Goal: Find specific page/section: Find specific page/section

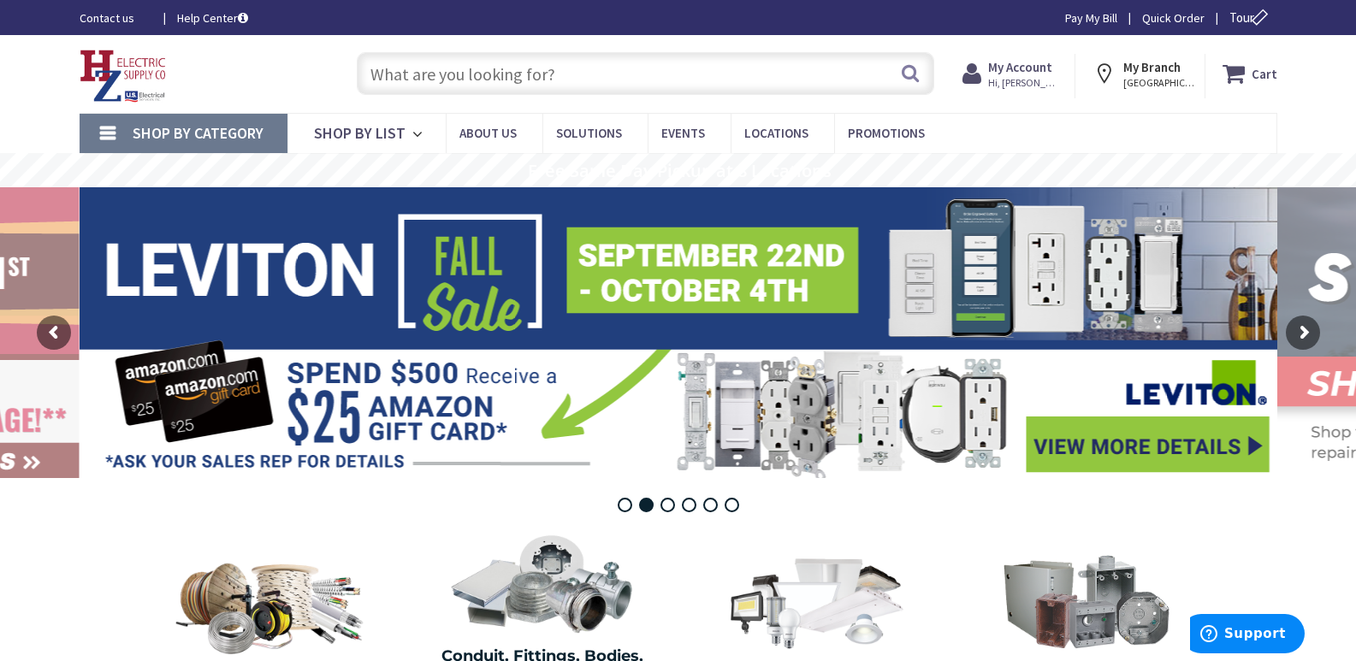
click at [411, 72] on input "text" at bounding box center [646, 73] width 578 height 43
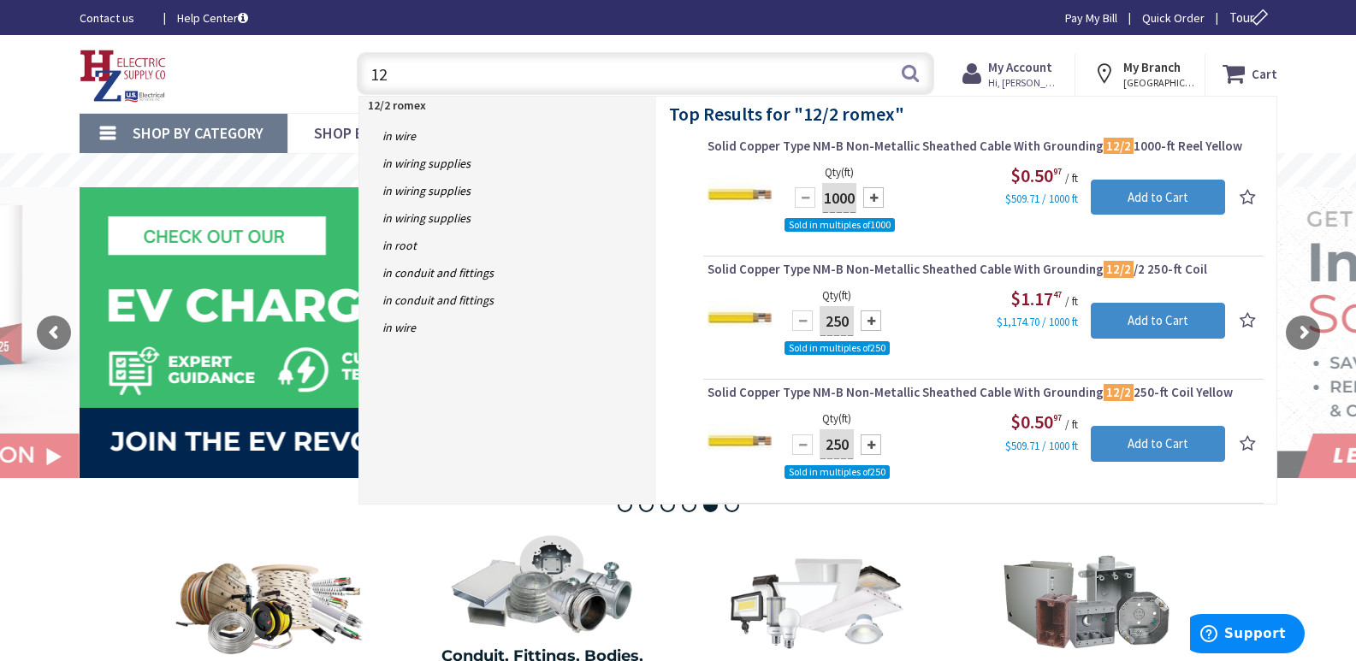
type input "1"
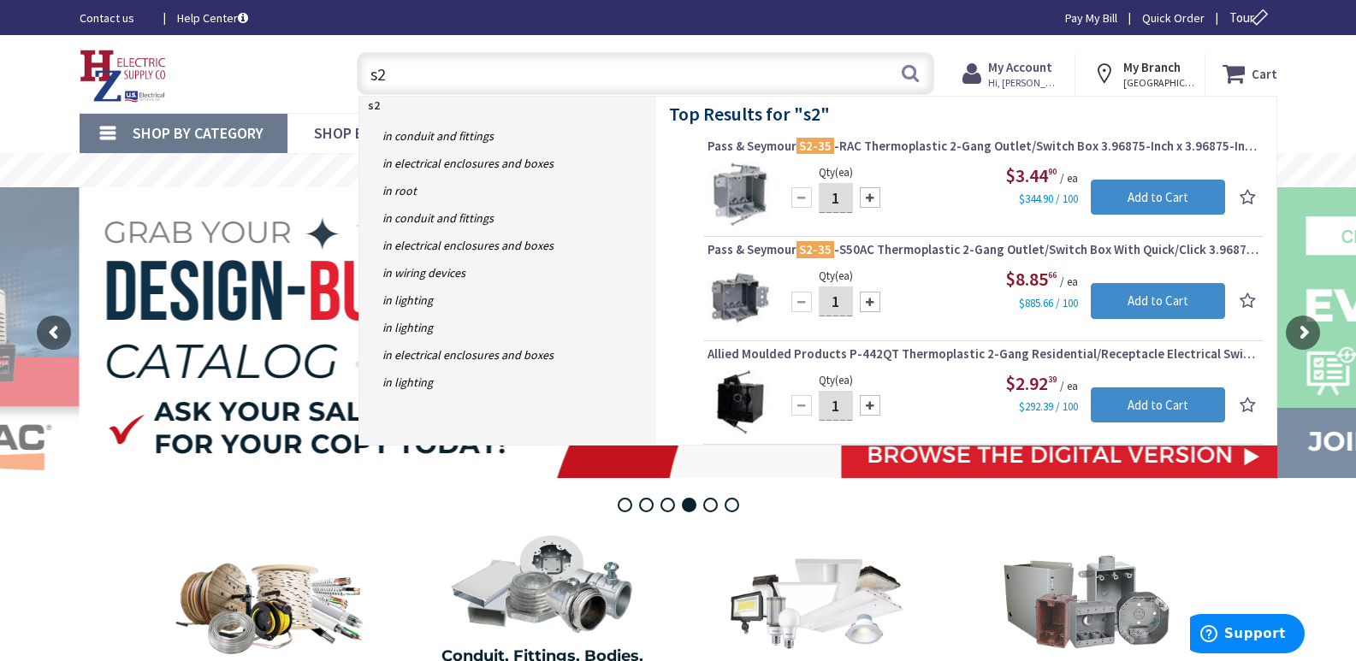
type input "s"
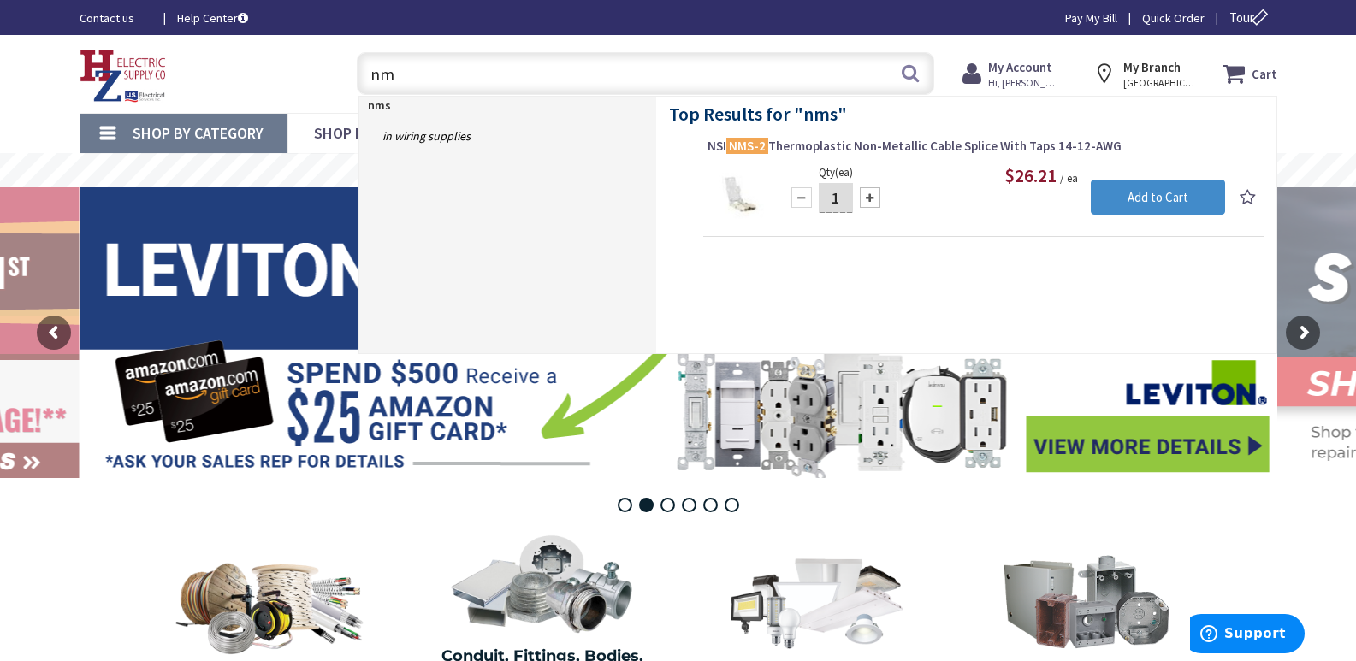
type input "n"
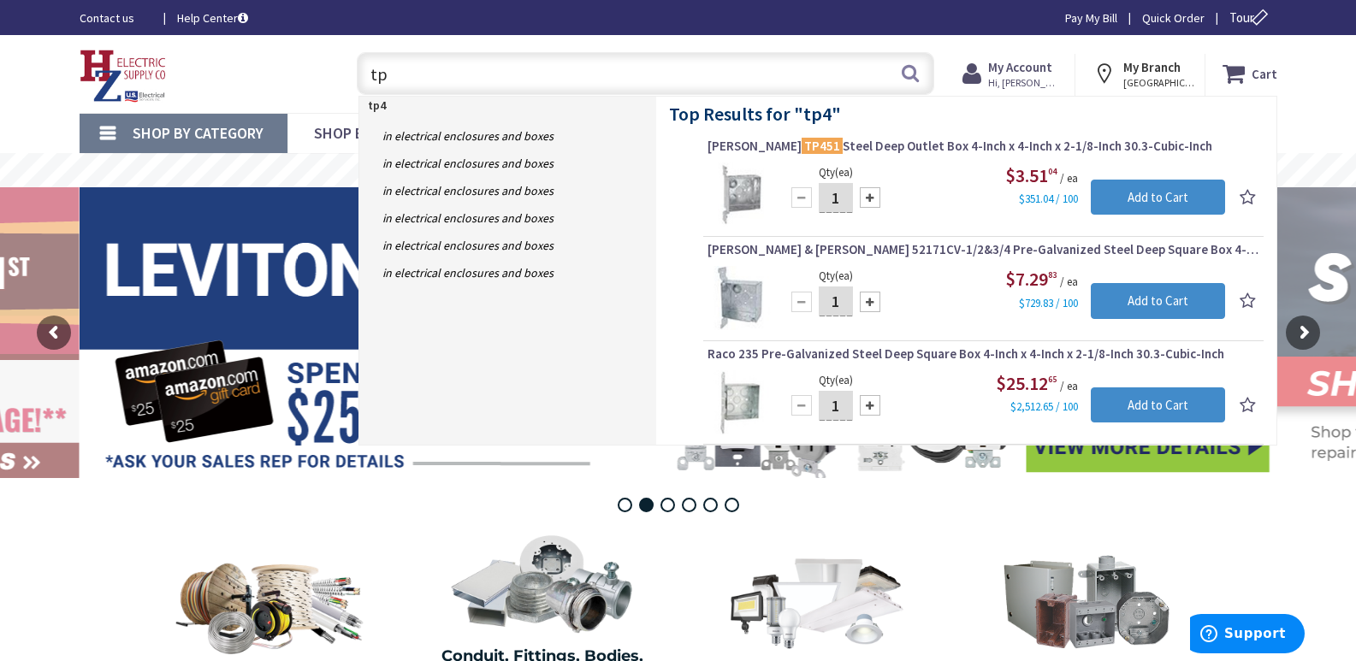
type input "t"
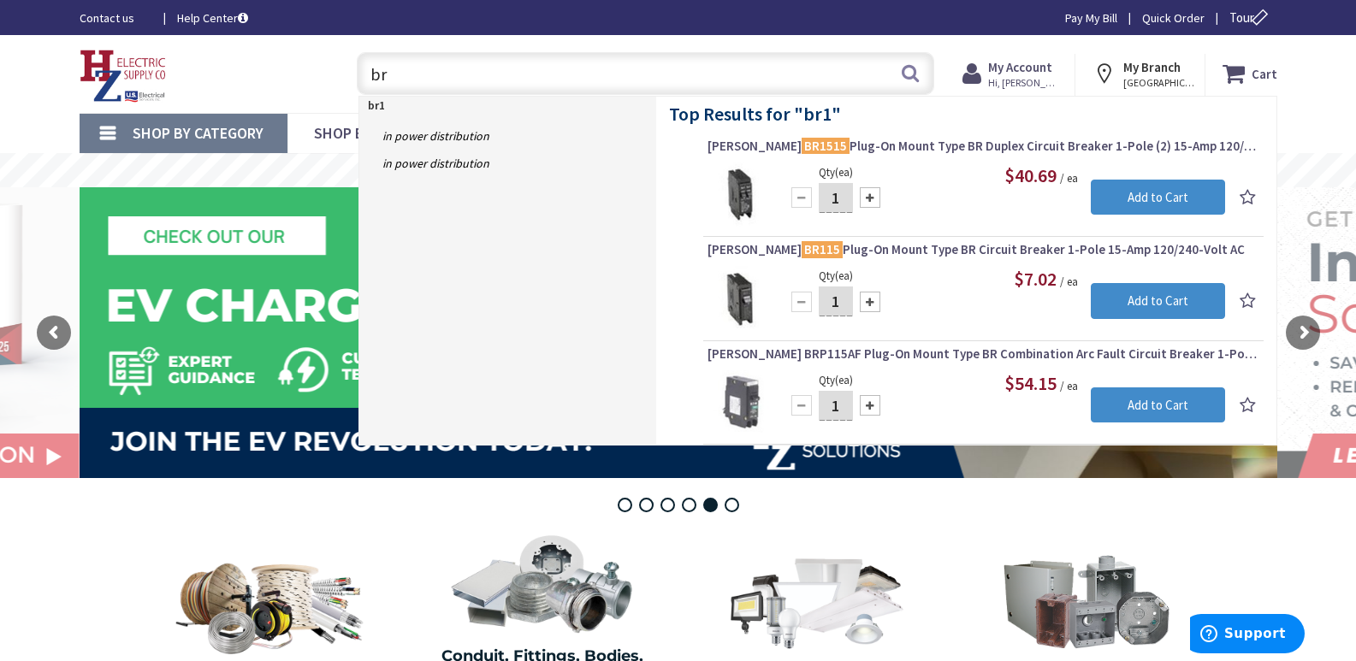
type input "b"
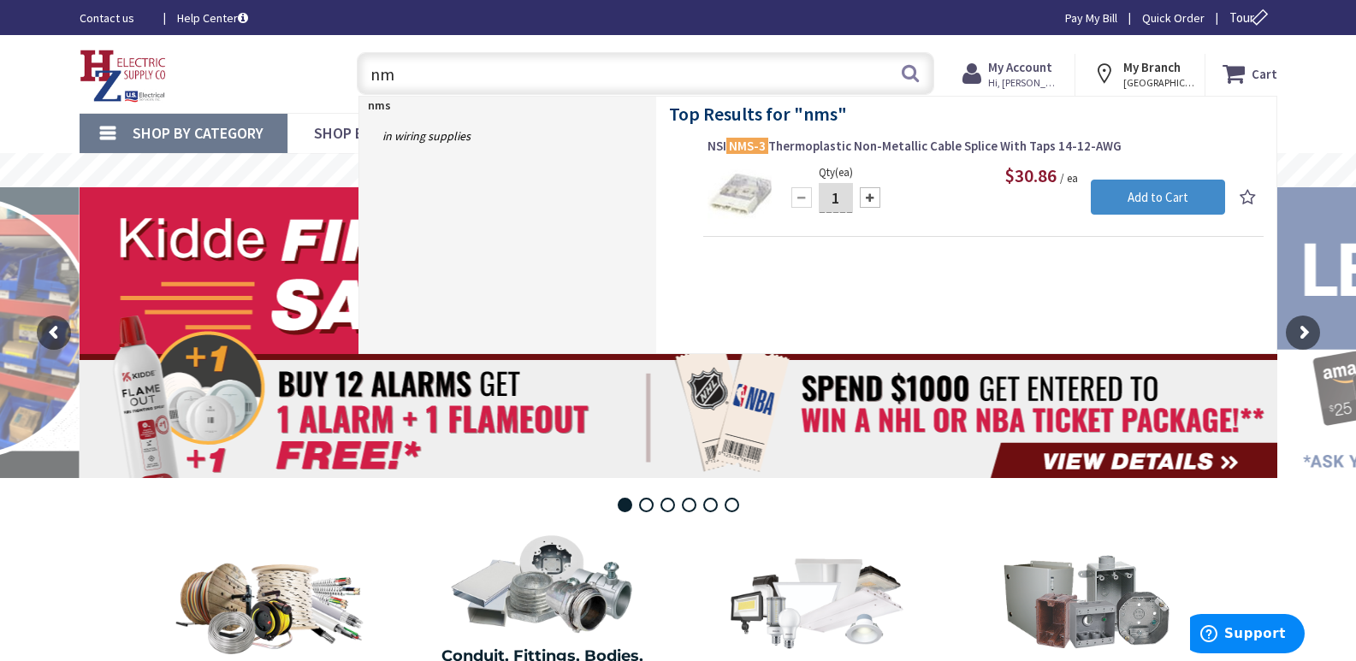
type input "n"
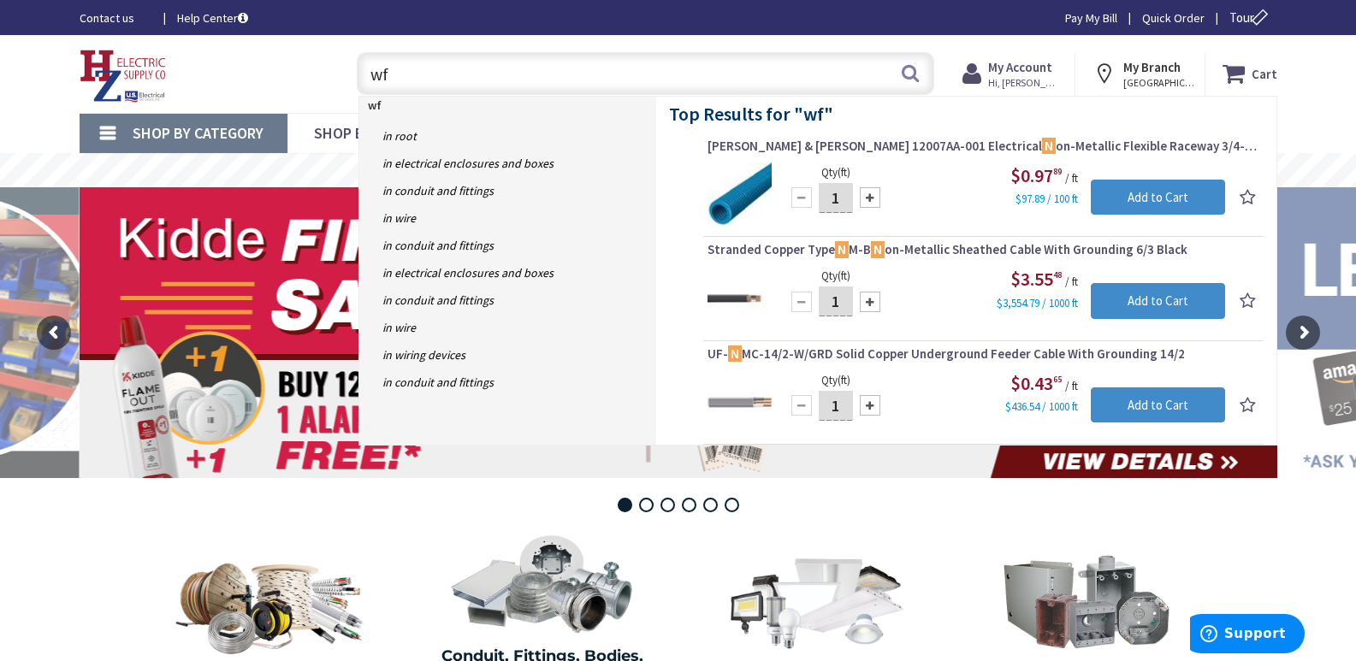
type input "wf6"
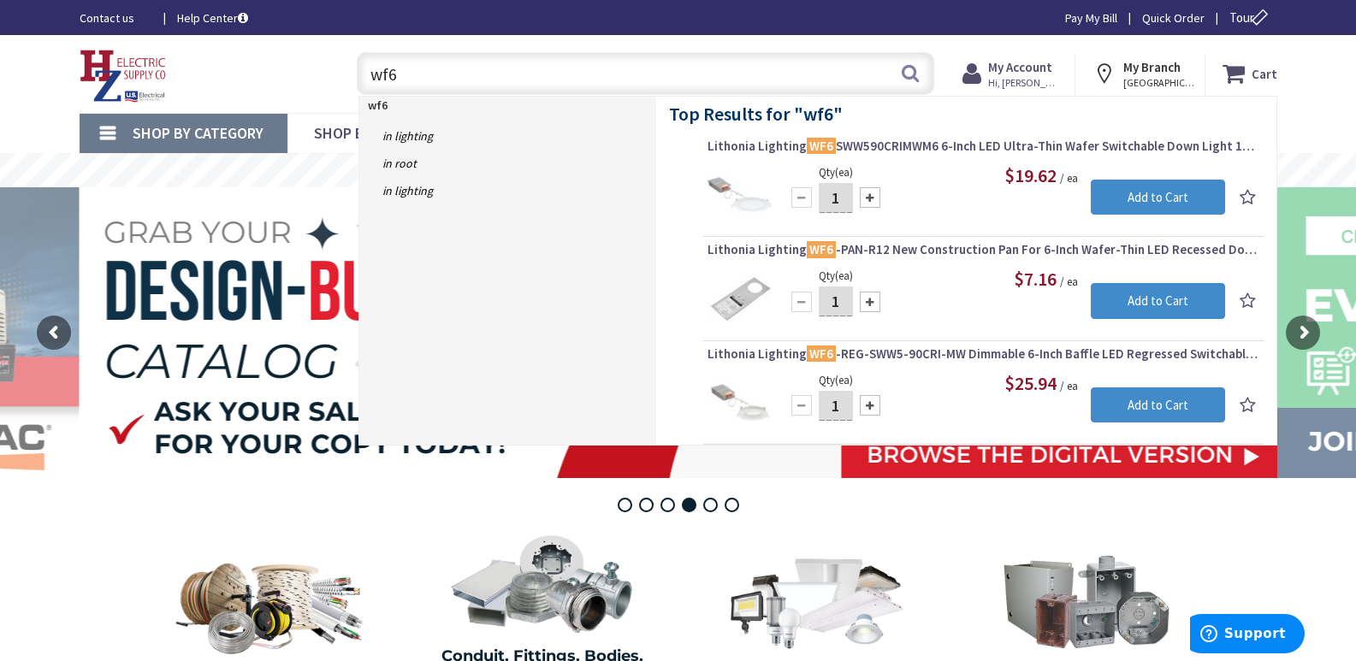
type input "wf6"
